Goal: Information Seeking & Learning: Compare options

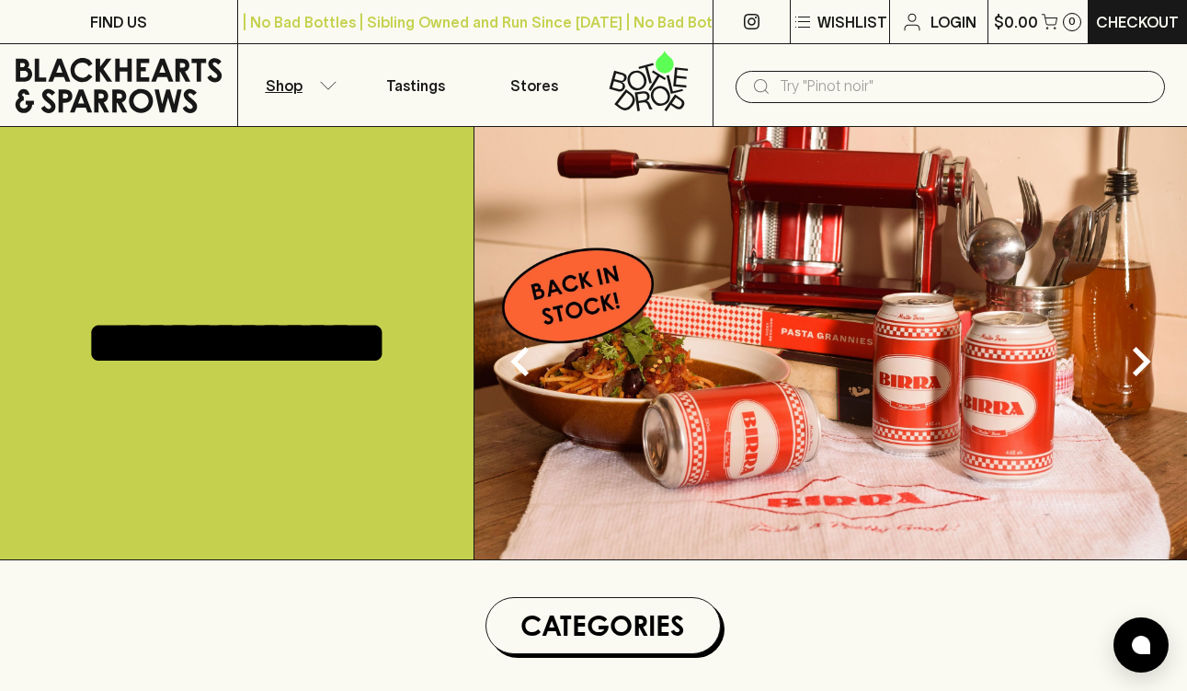
click at [323, 81] on icon "button" at bounding box center [328, 85] width 18 height 9
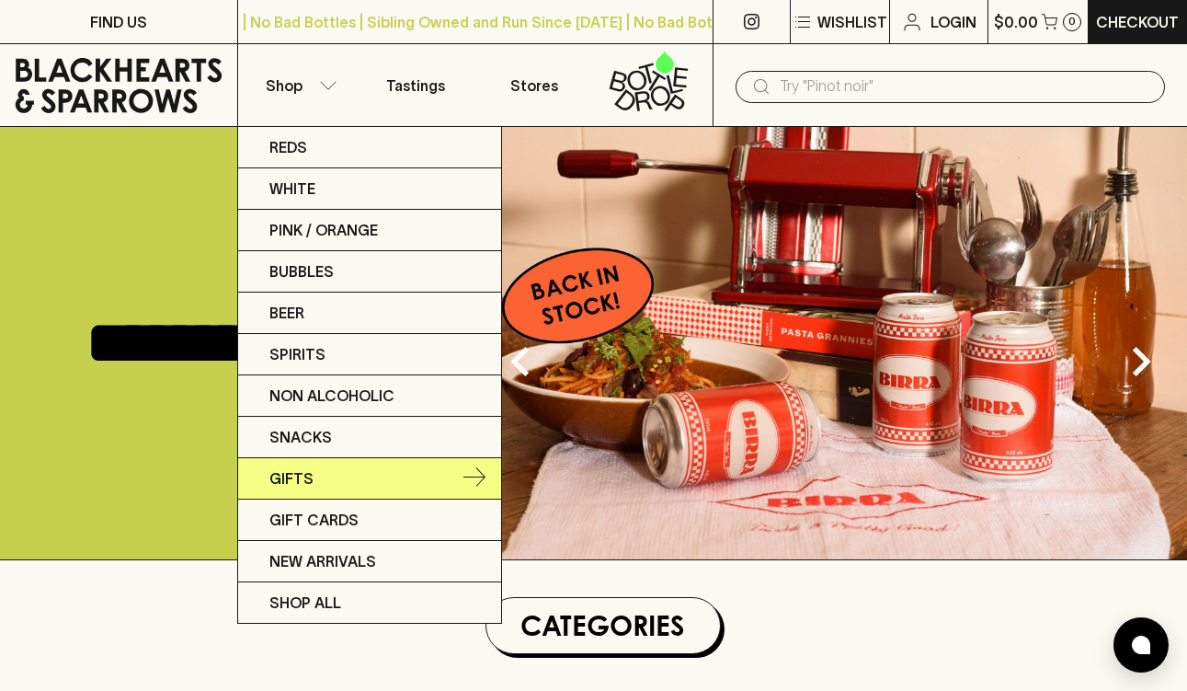
click at [327, 473] on link "Gifts" at bounding box center [369, 478] width 263 height 41
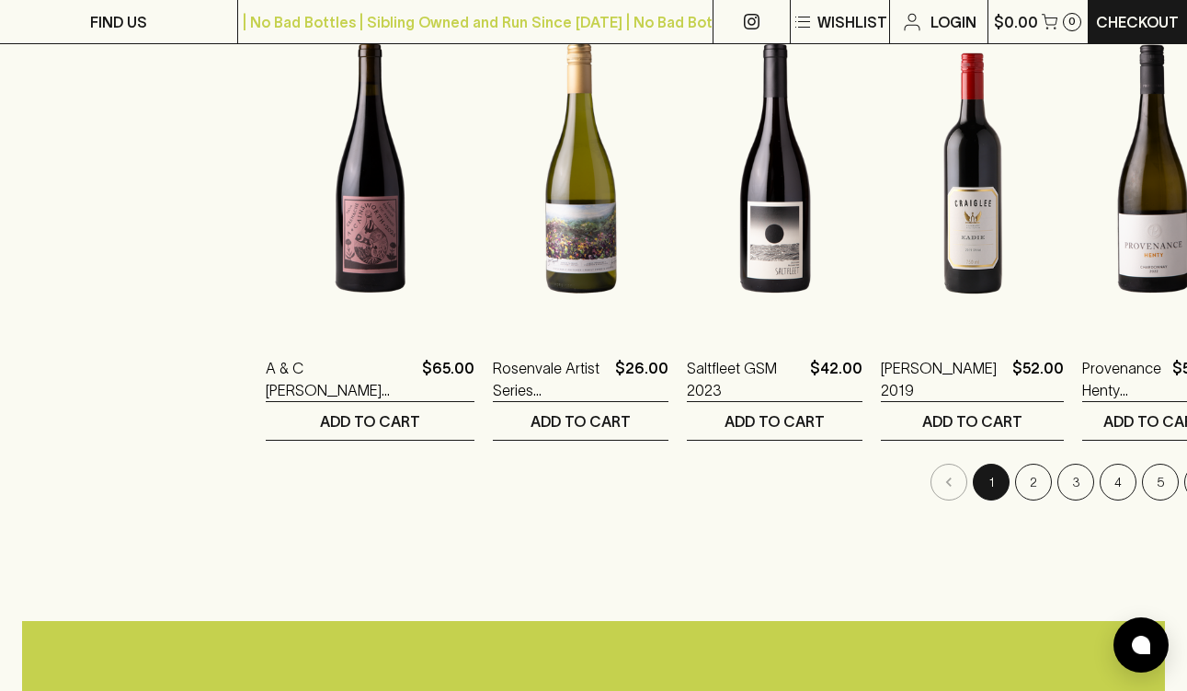
scroll to position [1758, 0]
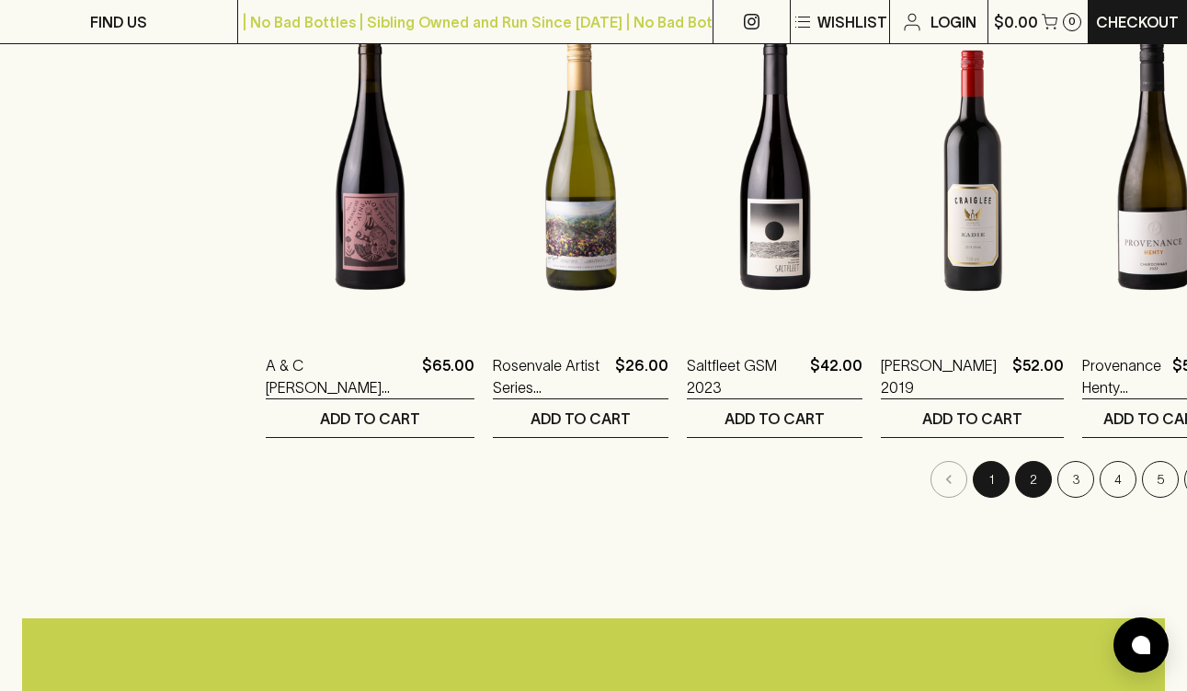
click at [1015, 483] on button "2" at bounding box center [1033, 479] width 37 height 37
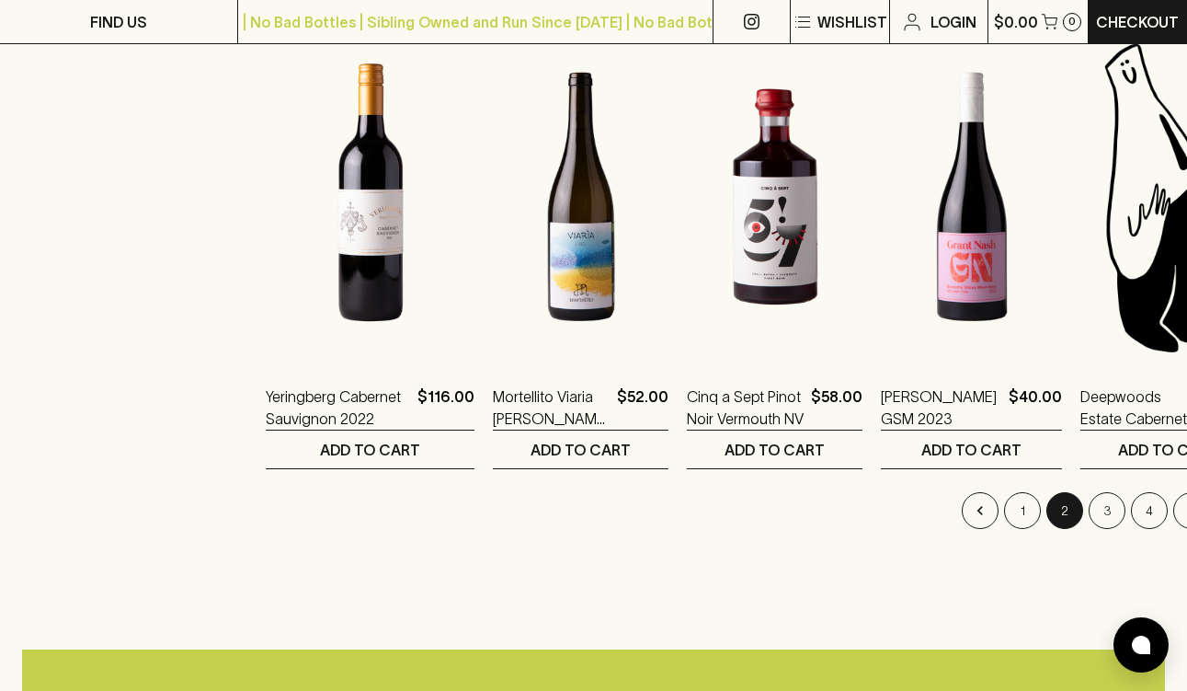
scroll to position [1725, 0]
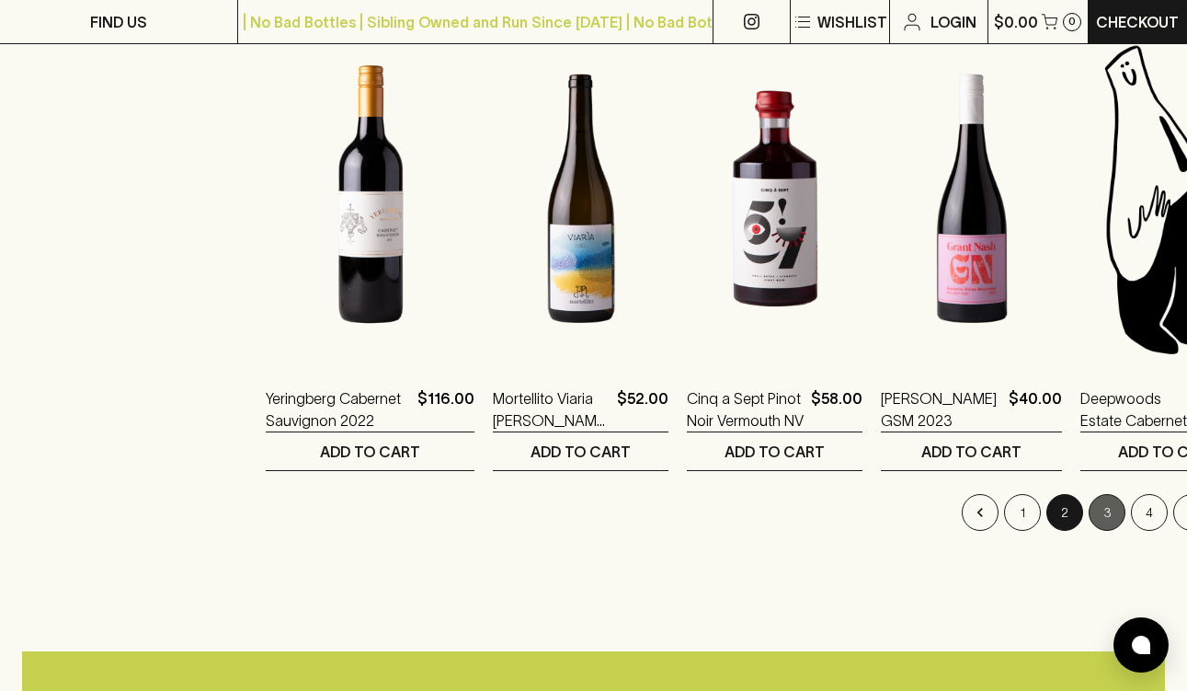
click at [1089, 510] on button "3" at bounding box center [1107, 512] width 37 height 37
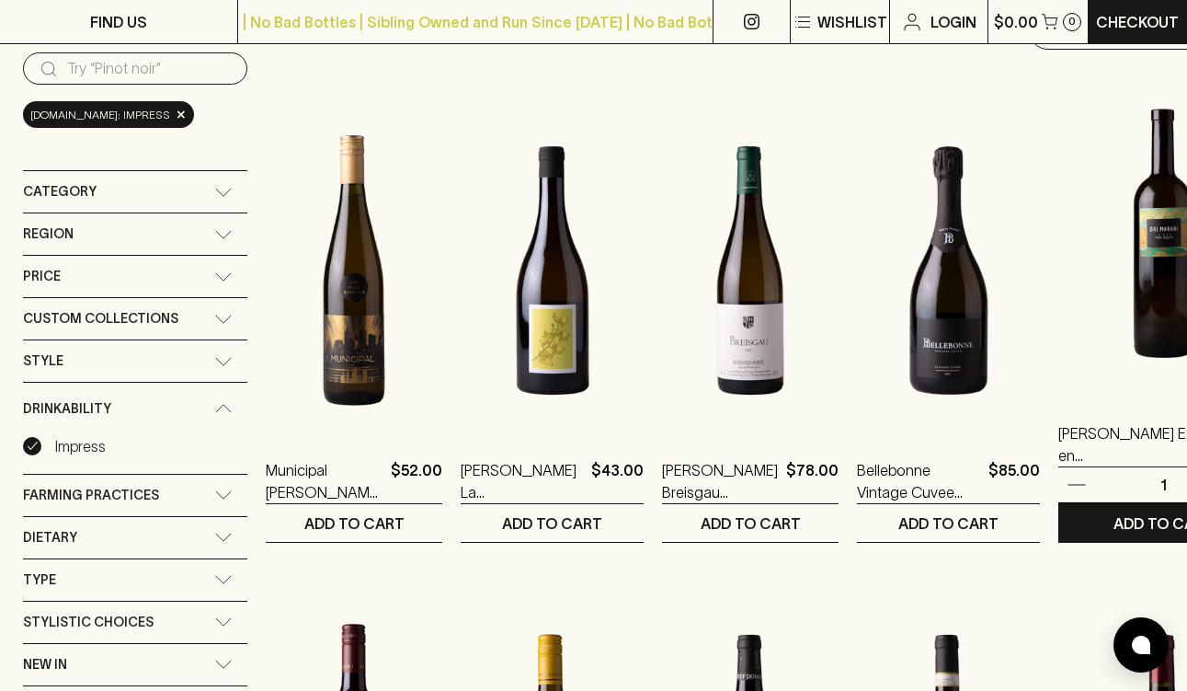
scroll to position [108, 0]
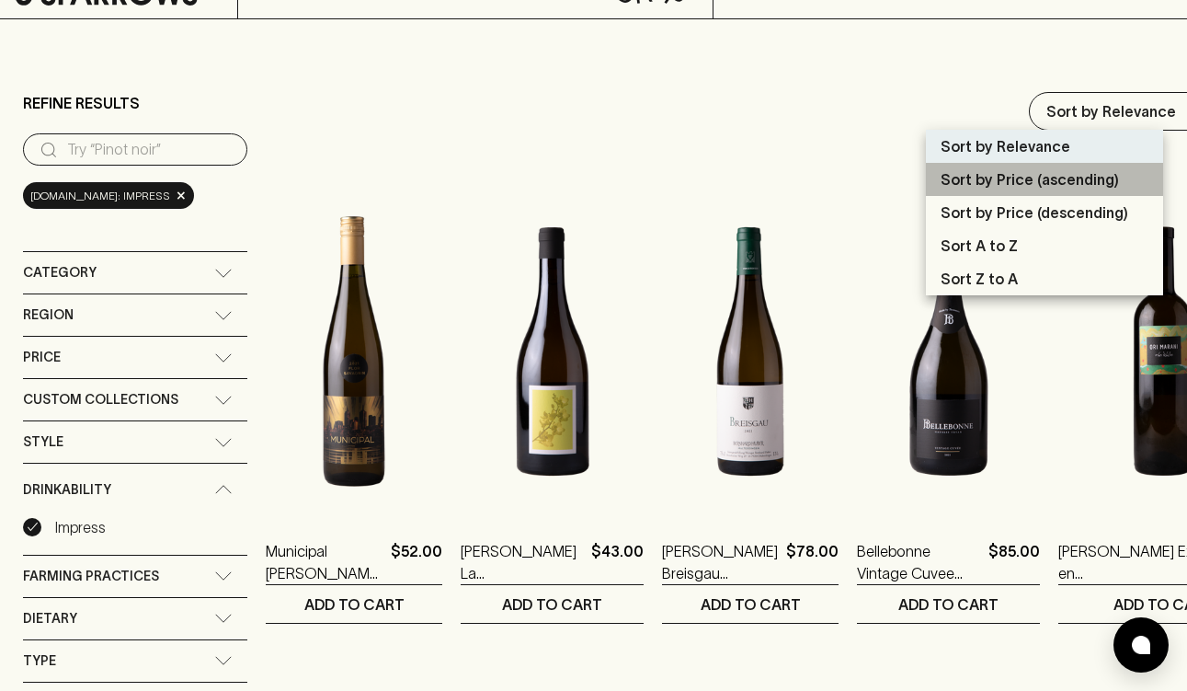
click at [1049, 183] on p "Sort by Price (ascending)" at bounding box center [1030, 179] width 178 height 22
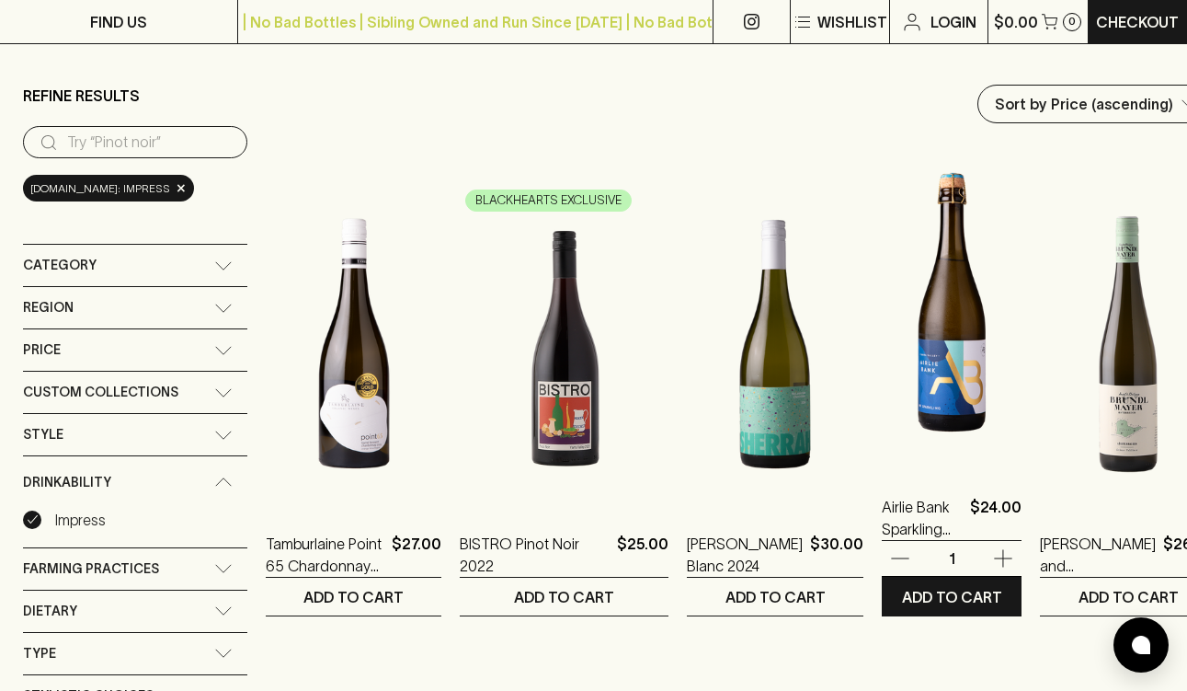
scroll to position [102, 0]
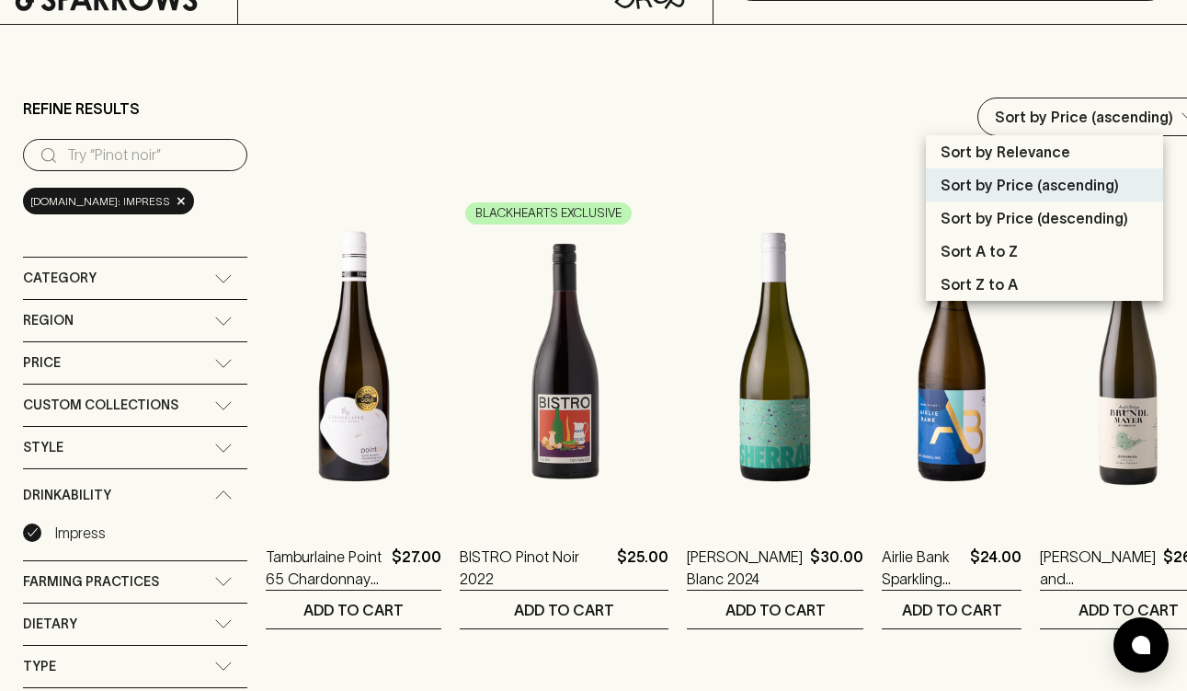
click at [1006, 211] on p "Sort by Price (descending)" at bounding box center [1035, 218] width 188 height 22
type input "price:desc"
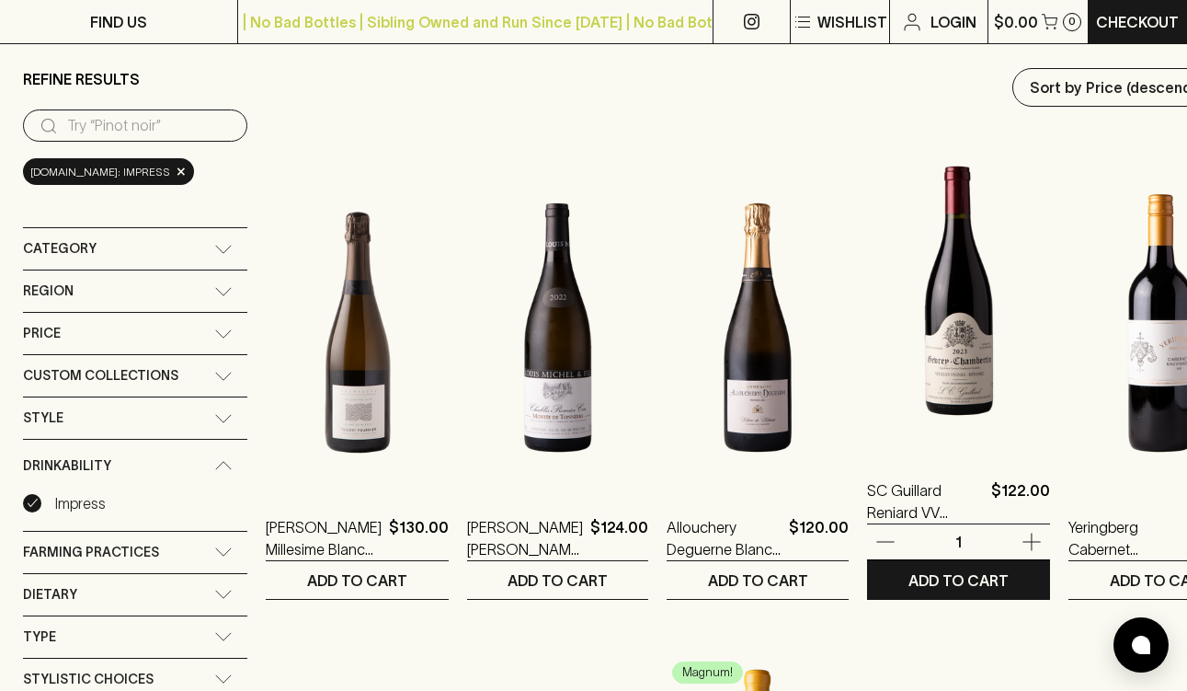
scroll to position [130, 0]
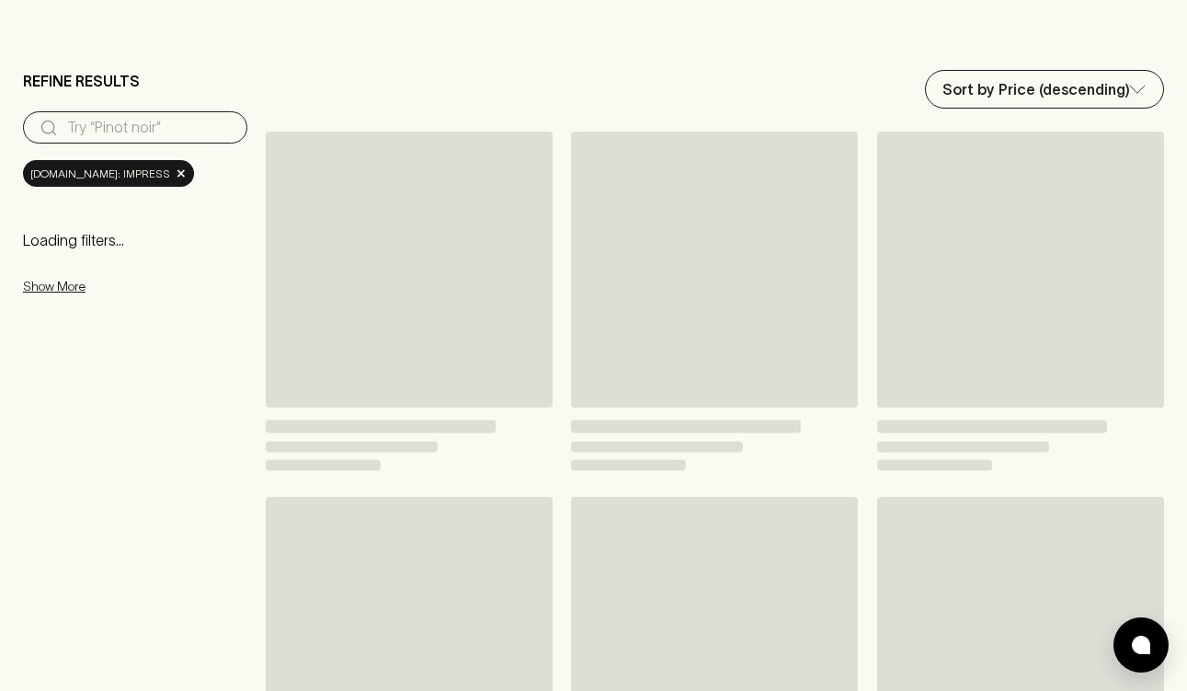
scroll to position [102, 0]
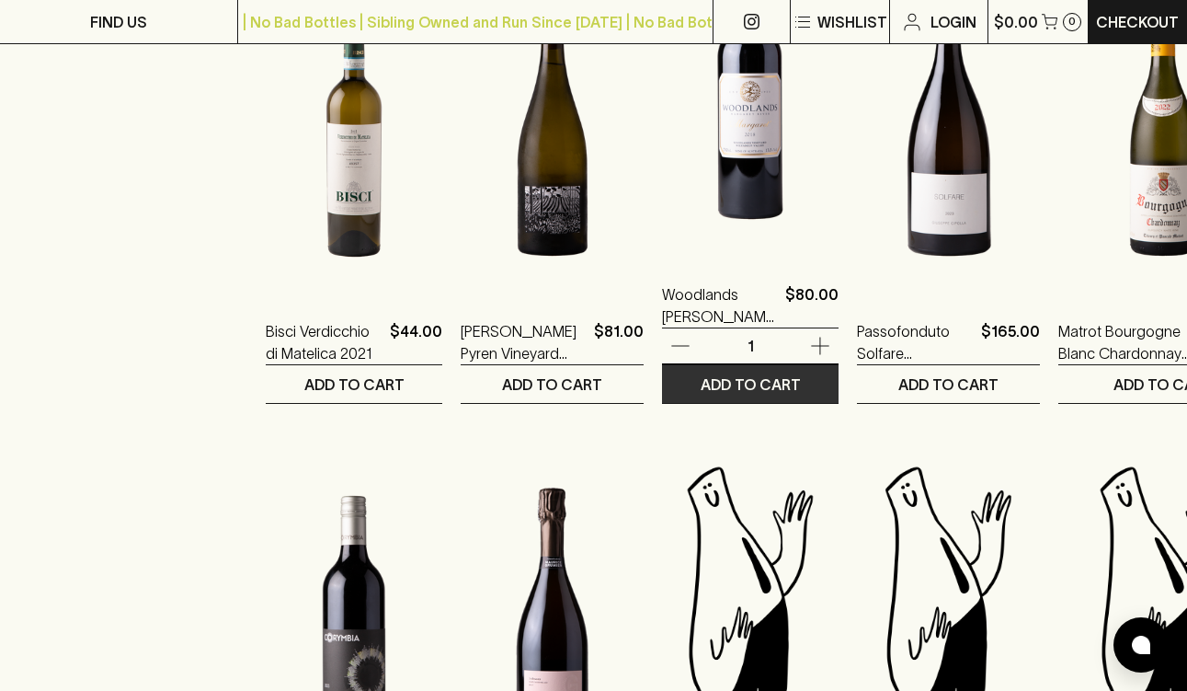
scroll to position [1309, 0]
